Goal: Task Accomplishment & Management: Complete application form

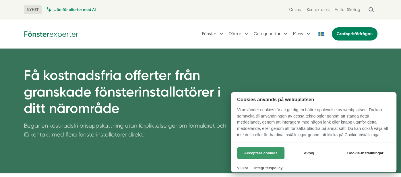
click at [274, 152] on button "Acceptera cookies" at bounding box center [260, 153] width 47 height 12
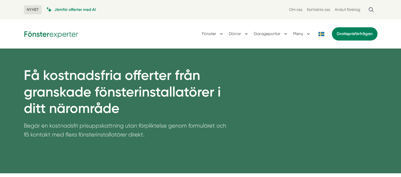
click at [322, 34] on button at bounding box center [321, 34] width 11 height 4
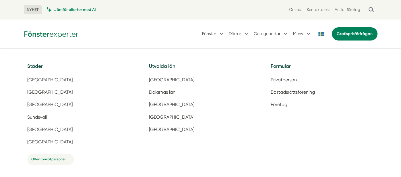
click at [322, 35] on button at bounding box center [321, 34] width 11 height 4
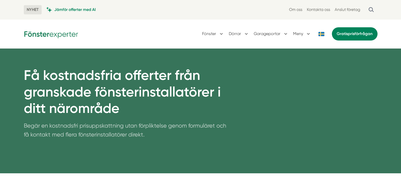
click at [322, 35] on button at bounding box center [321, 34] width 11 height 4
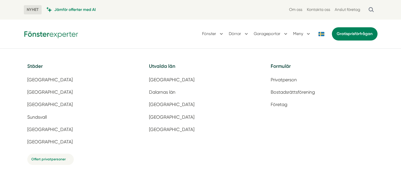
click at [130, 13] on div "NYHET Jämför offerter med AI Om oss Kontakta oss Anslut företag" at bounding box center [201, 10] width 368 height 20
click at [134, 27] on div "Fönster [GEOGRAPHIC_DATA] Garageportar Meny Gratis prisförfrågan" at bounding box center [201, 33] width 354 height 15
drag, startPoint x: 140, startPoint y: 40, endPoint x: 185, endPoint y: 28, distance: 47.5
click at [140, 40] on div "Fönster [GEOGRAPHIC_DATA] Garageportar Meny Gratis prisförfrågan" at bounding box center [201, 33] width 354 height 15
click at [318, 33] on button at bounding box center [321, 34] width 11 height 4
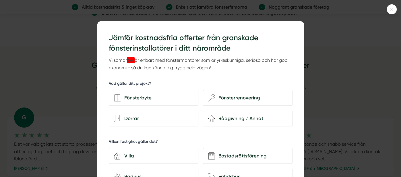
scroll to position [354, 0]
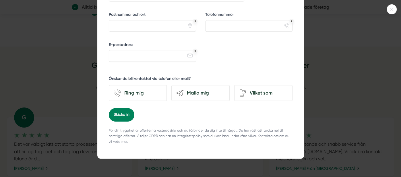
click at [386, 11] on div at bounding box center [200, 88] width 401 height 177
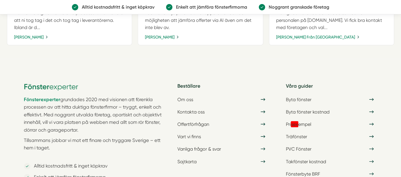
scroll to position [931, 0]
